Goal: Task Accomplishment & Management: Use online tool/utility

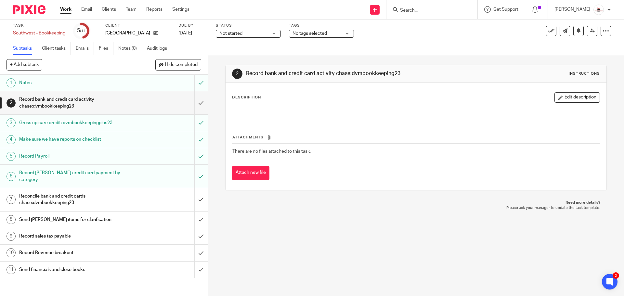
click at [92, 191] on h1 "Reconcile bank and credit cards chase:dvmbookkeeping23" at bounding box center [75, 199] width 112 height 17
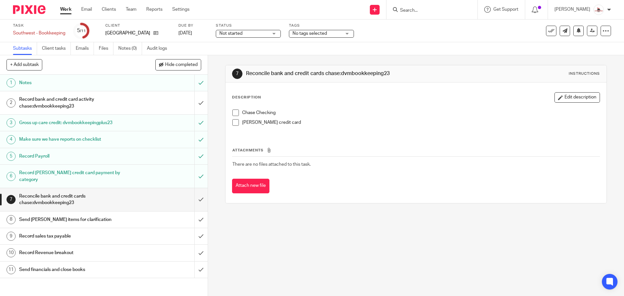
click at [232, 123] on span at bounding box center [235, 122] width 7 height 7
click at [234, 112] on span at bounding box center [235, 113] width 7 height 7
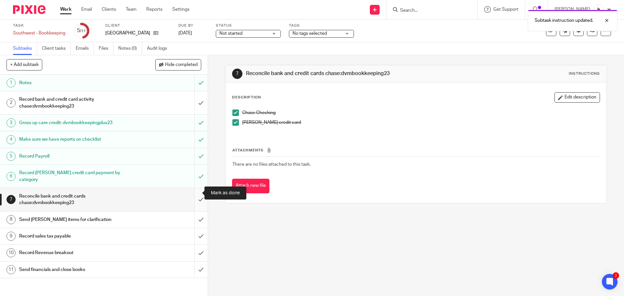
click at [190, 191] on input "submit" at bounding box center [104, 199] width 208 height 23
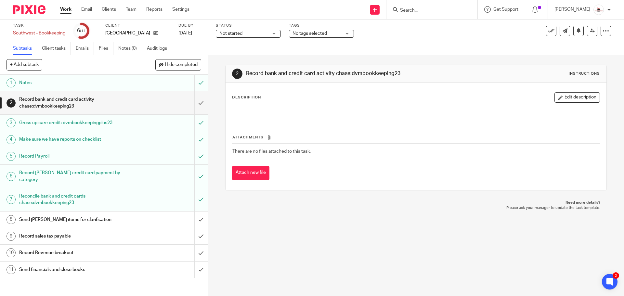
drag, startPoint x: 67, startPoint y: 10, endPoint x: 63, endPoint y: 9, distance: 4.1
click at [67, 10] on link "Work" at bounding box center [65, 9] width 11 height 7
